Goal: Information Seeking & Learning: Learn about a topic

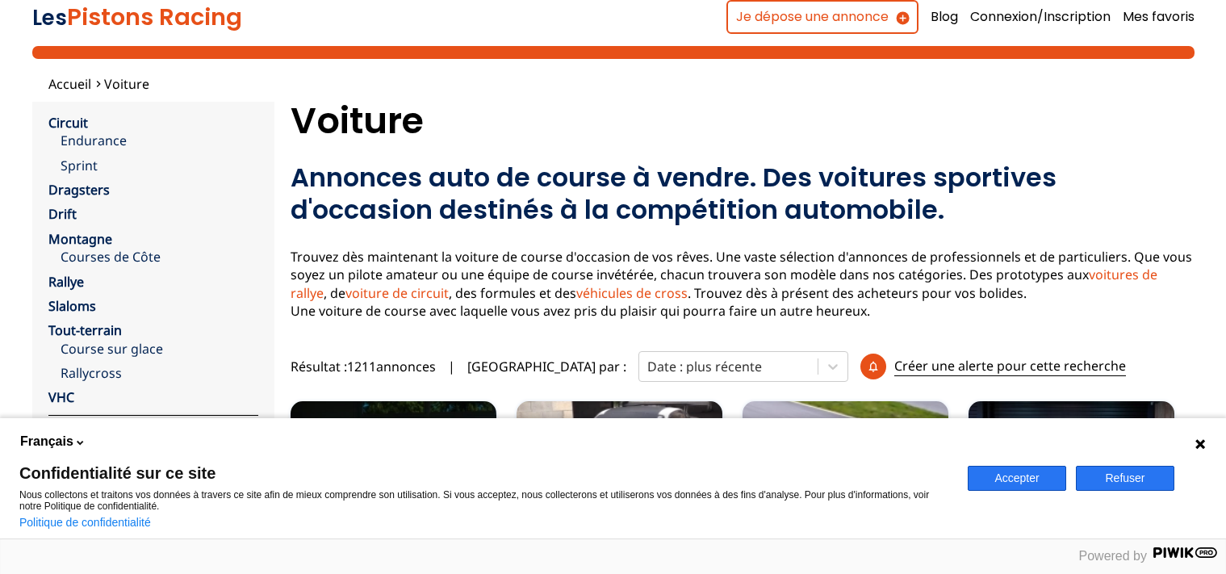
scroll to position [198, 0]
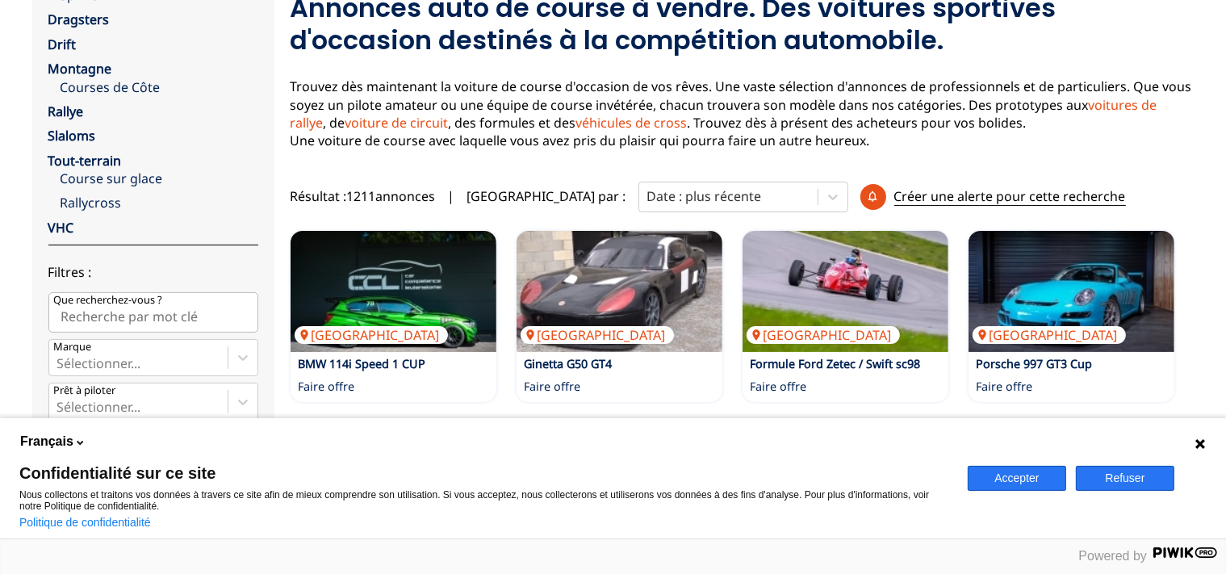
click at [1200, 446] on icon at bounding box center [1201, 444] width 10 height 10
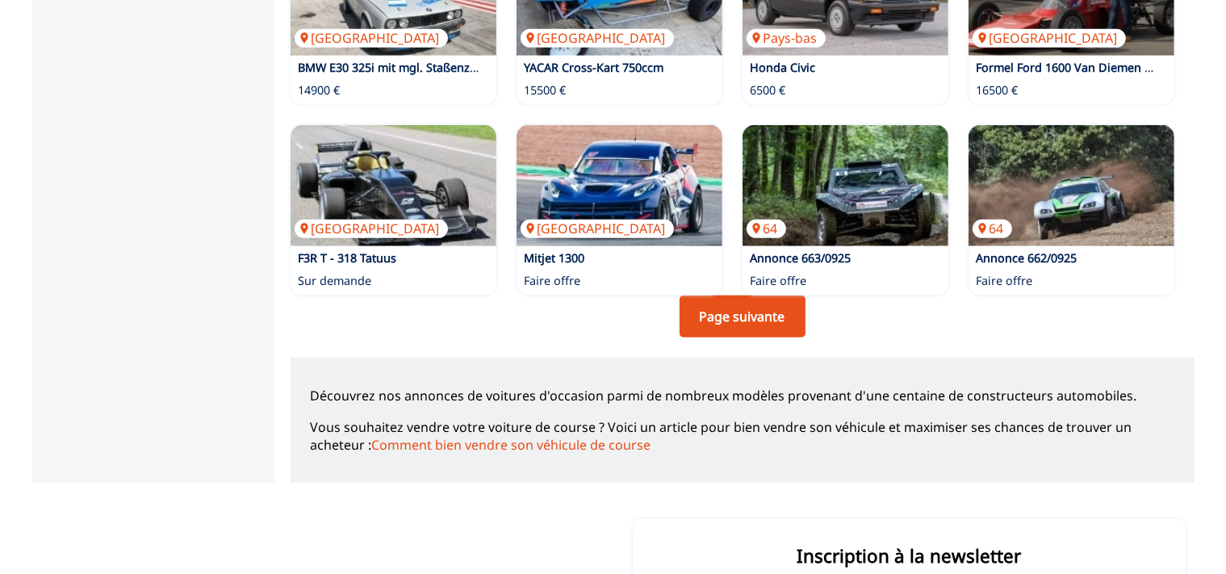
scroll to position [1135, 0]
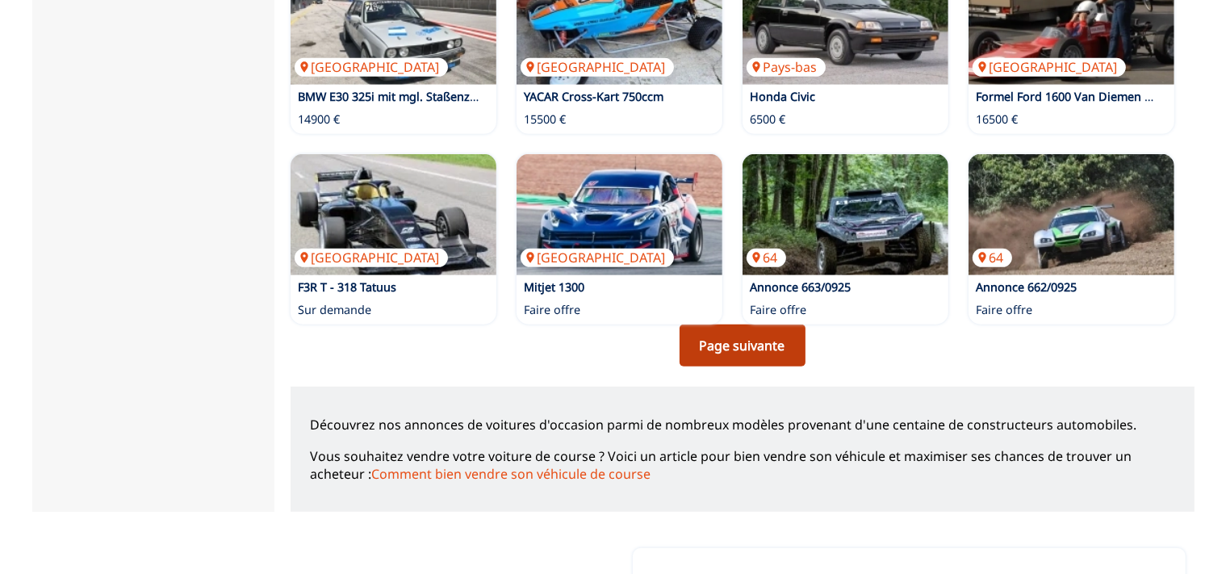
click at [735, 344] on link "Page suivante" at bounding box center [743, 346] width 126 height 42
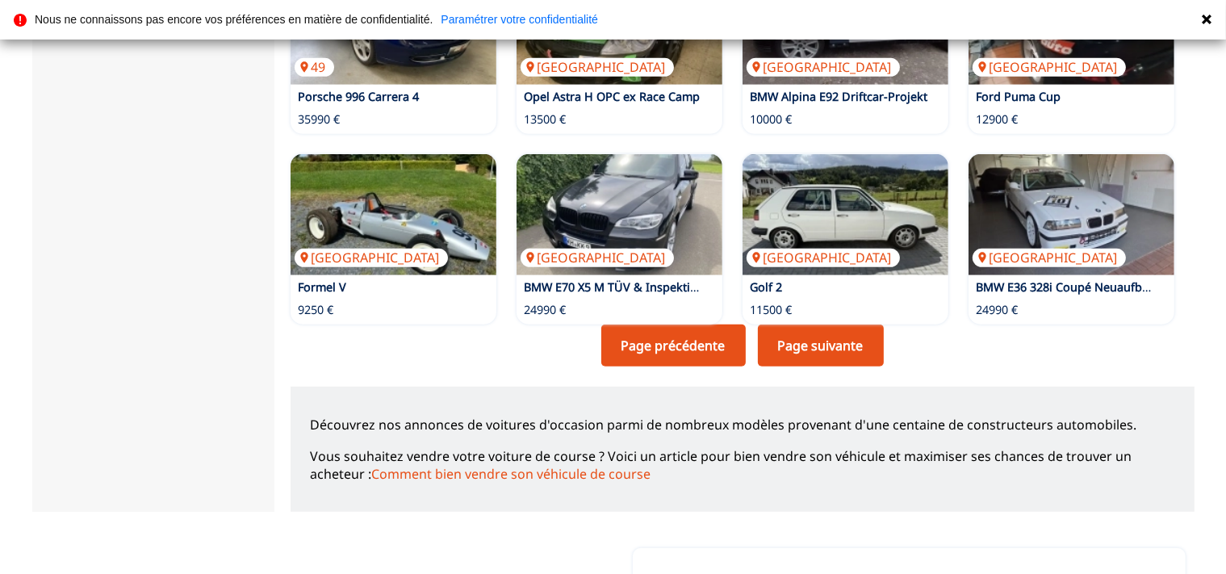
scroll to position [1221, 0]
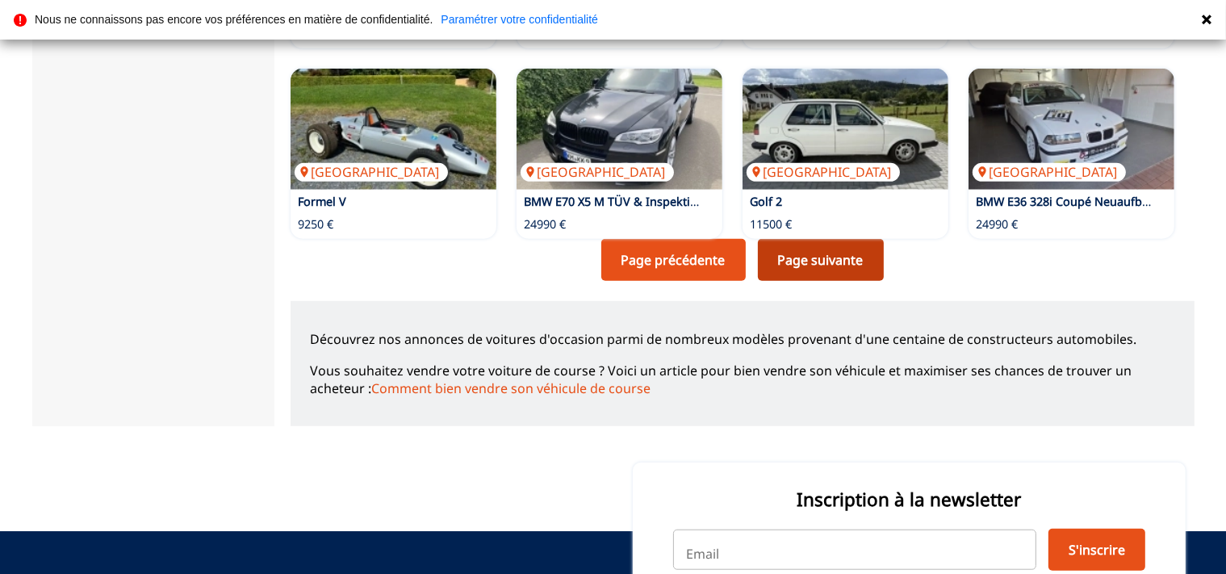
click at [815, 256] on link "Page suivante" at bounding box center [821, 260] width 126 height 42
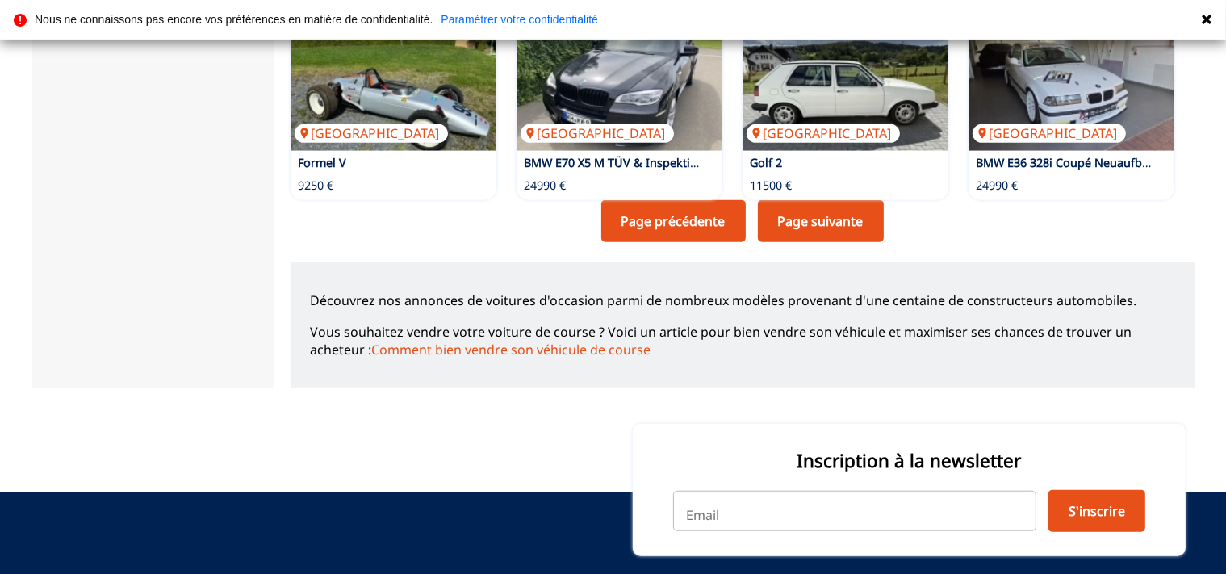
scroll to position [1258, 0]
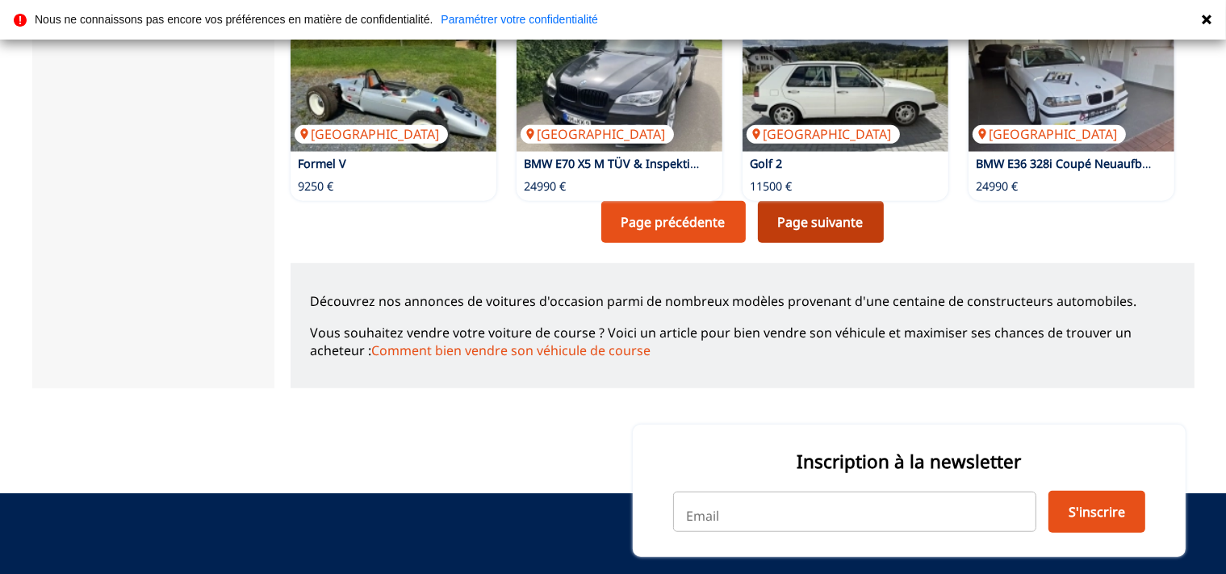
click at [806, 220] on link "Page suivante" at bounding box center [821, 222] width 126 height 42
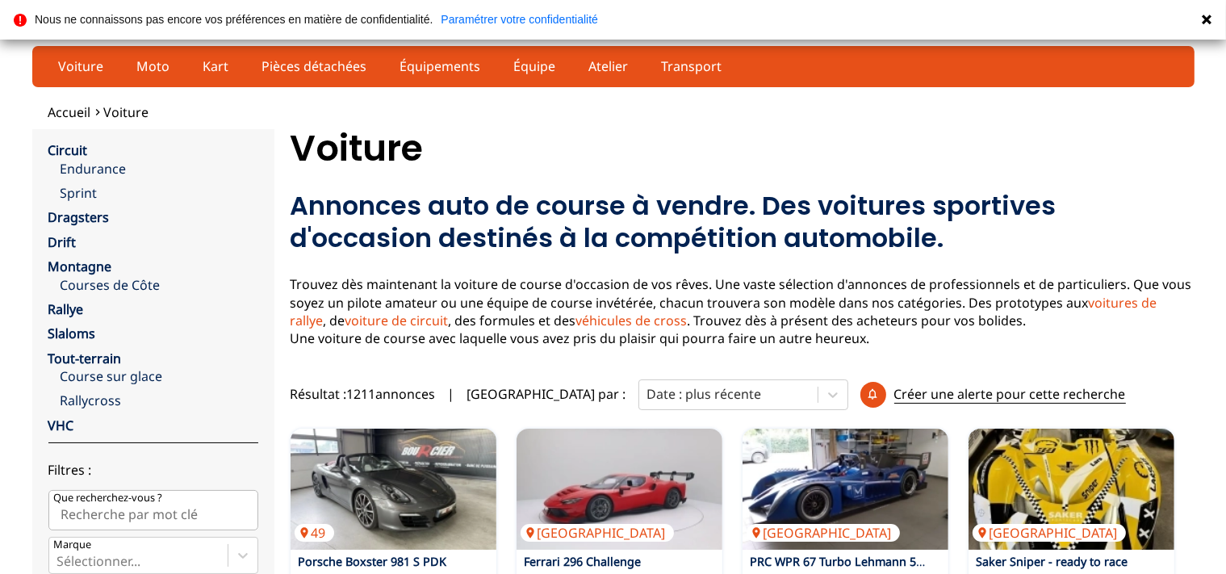
scroll to position [170, 0]
